Goal: Task Accomplishment & Management: Use online tool/utility

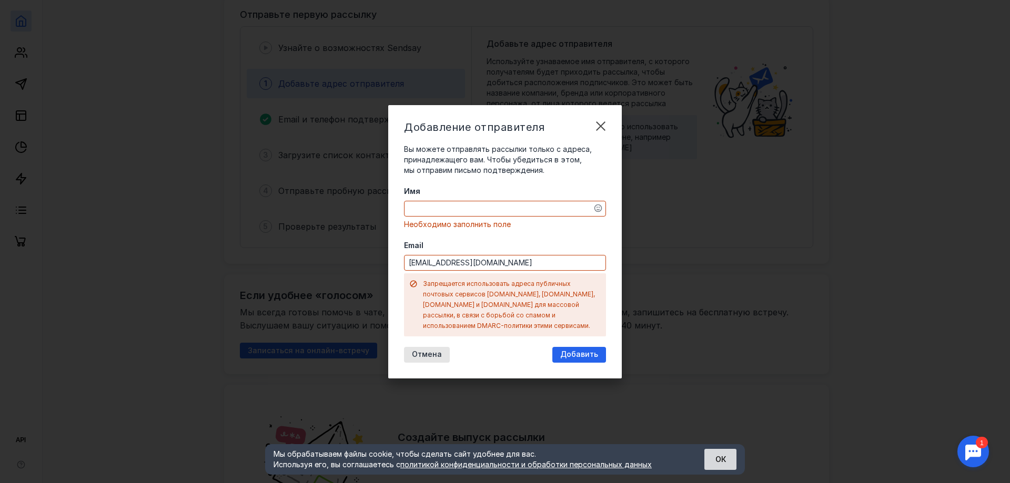
click at [721, 468] on button "ОК" at bounding box center [720, 459] width 32 height 21
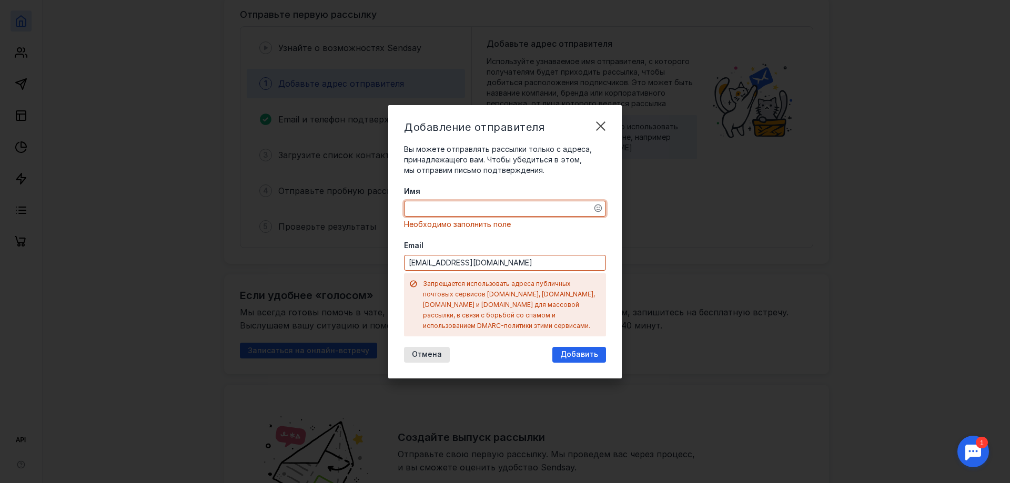
click at [458, 216] on textarea "Имя" at bounding box center [504, 208] width 201 height 15
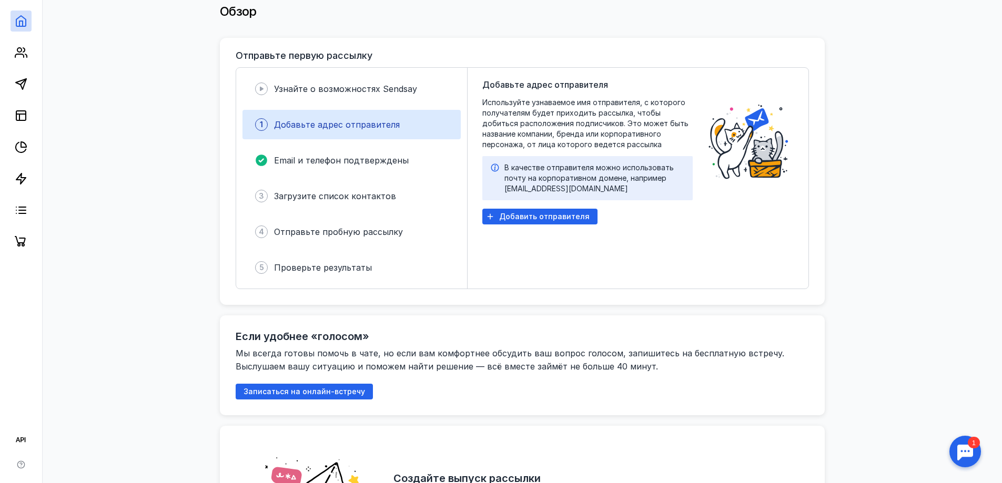
scroll to position [158, 0]
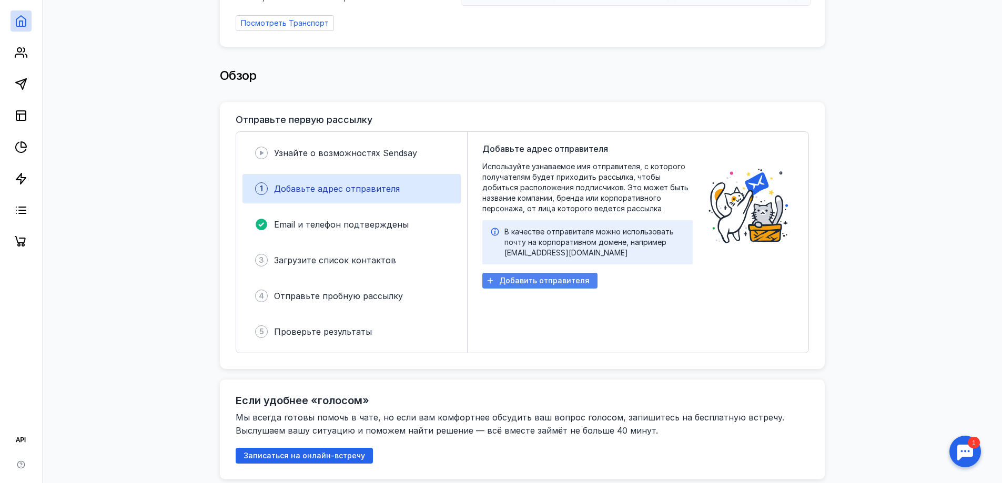
click at [514, 279] on span "Добавить отправителя" at bounding box center [544, 281] width 90 height 9
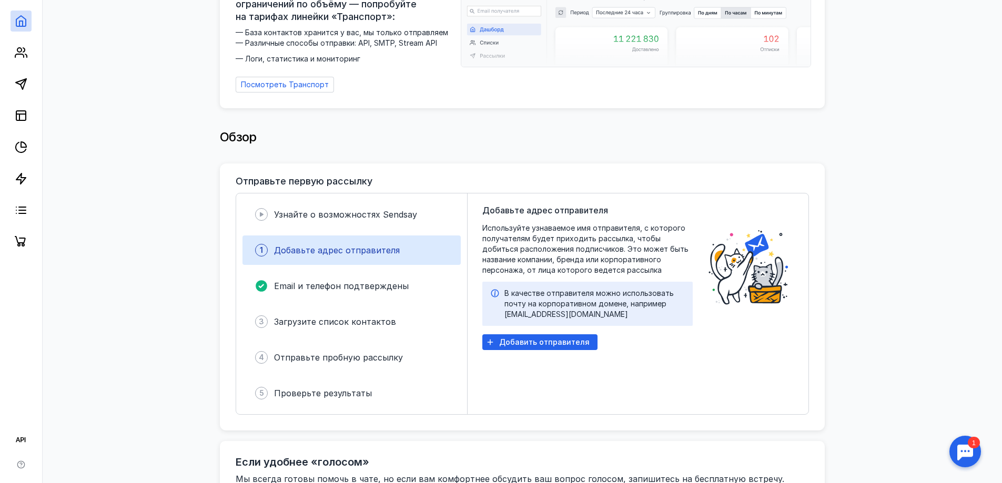
scroll to position [0, 0]
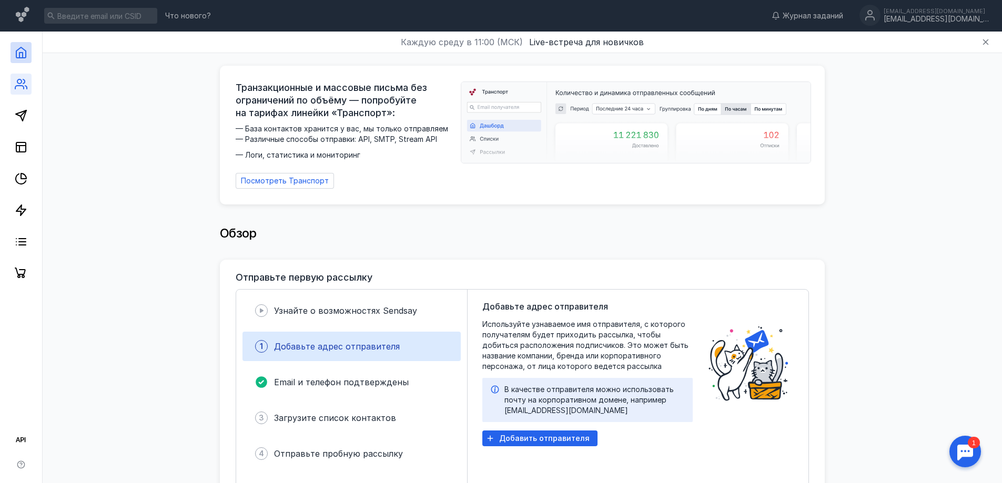
click at [27, 83] on link at bounding box center [21, 84] width 21 height 21
